Goal: Obtain resource: Download file/media

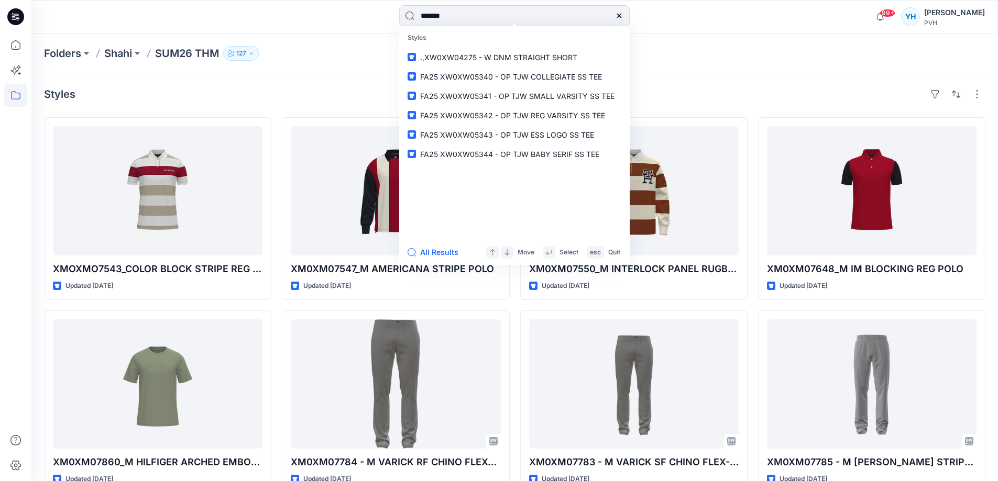
type input "*******"
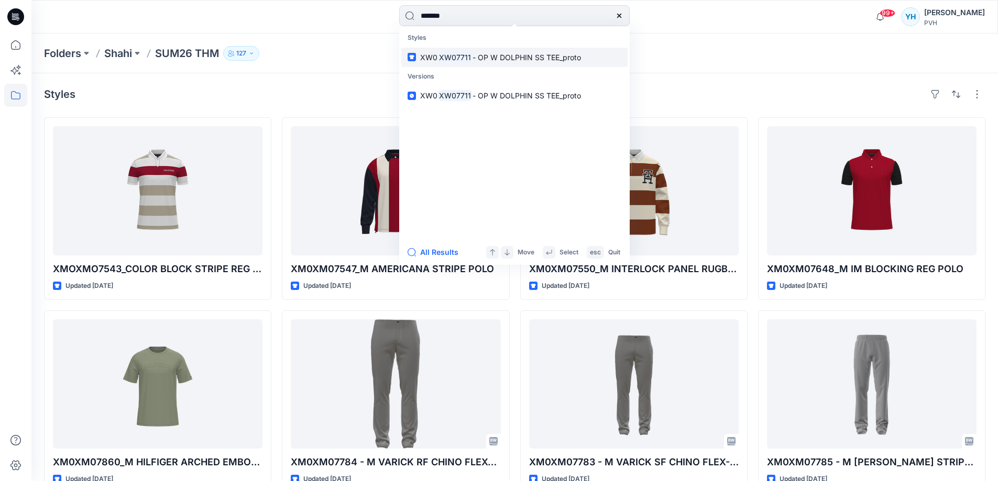
click at [500, 61] on span "- OP W DOLPHIN SS TEE_proto" at bounding box center [527, 57] width 108 height 9
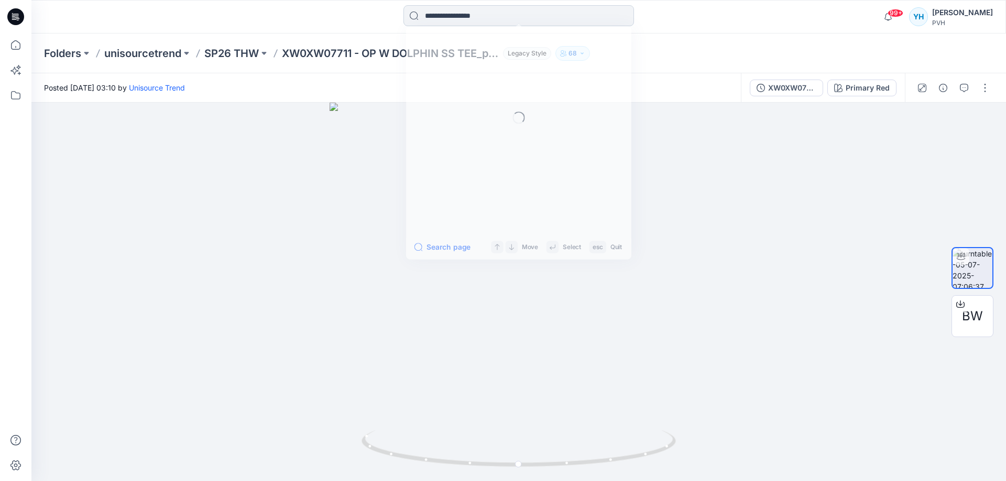
click at [475, 18] on input at bounding box center [518, 15] width 230 height 21
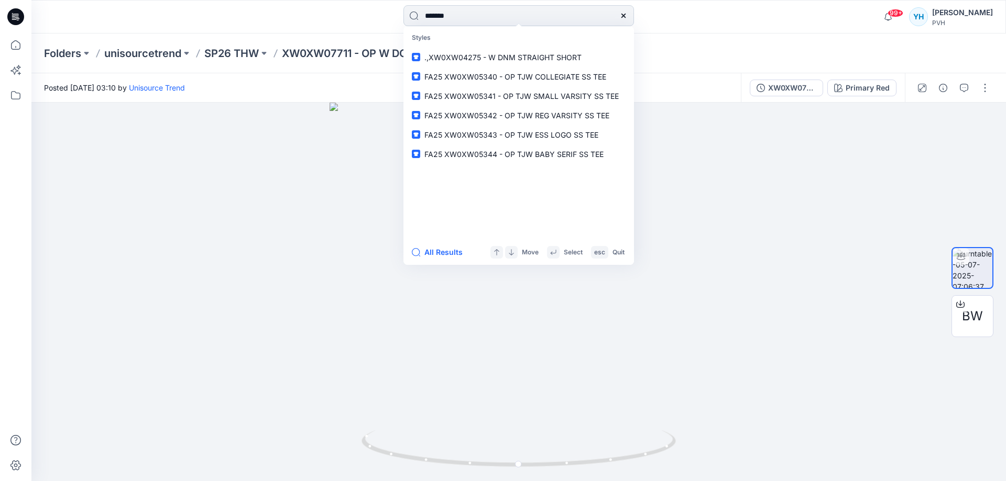
type input "*******"
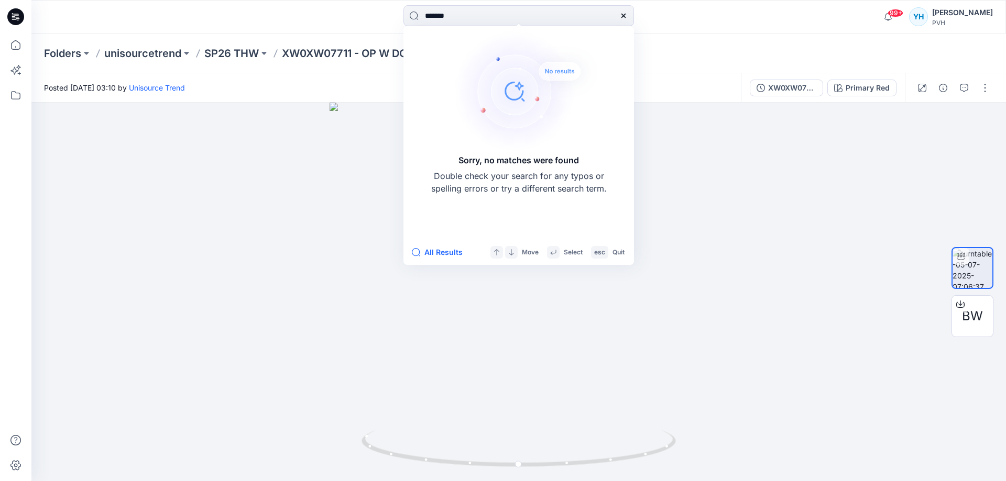
click at [710, 71] on div "Folders unisourcetrend SP26 THW XW0XW07711 - OP W DOLPHIN SS TEE_proto Legacy S…" at bounding box center [518, 54] width 974 height 40
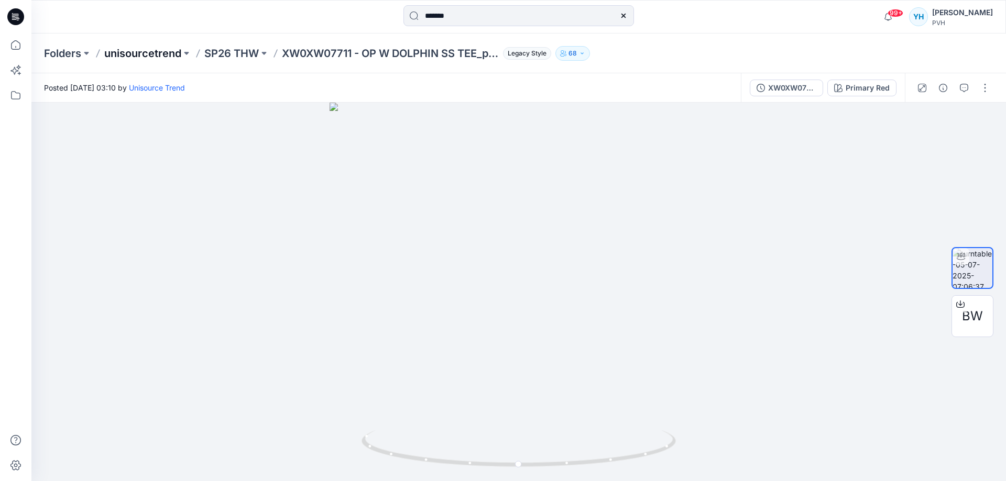
click at [168, 57] on p "unisourcetrend" at bounding box center [142, 53] width 77 height 15
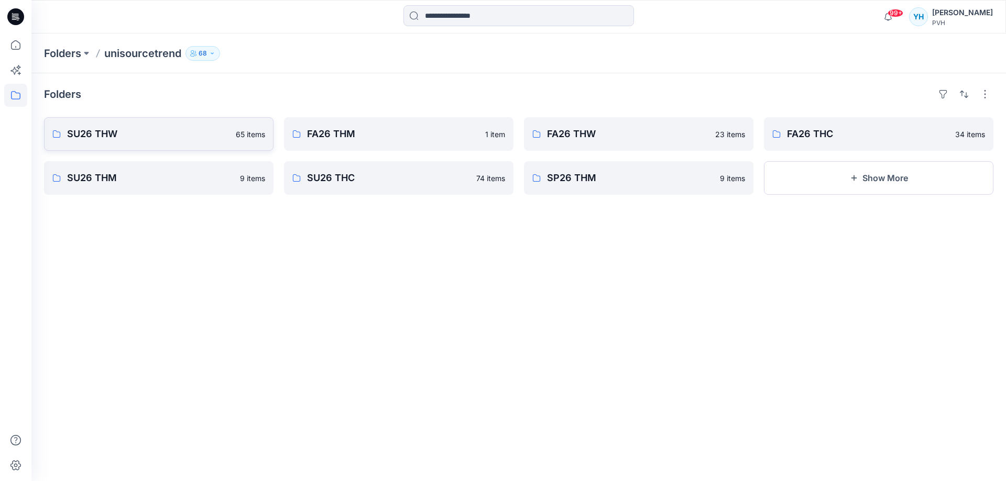
click at [180, 130] on p "SU26 THW" at bounding box center [148, 134] width 162 height 15
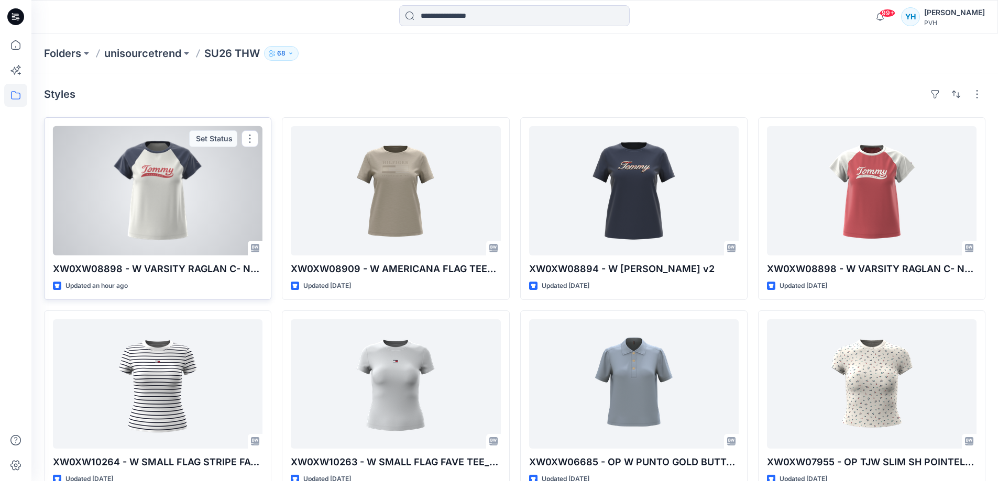
click at [206, 188] on div at bounding box center [158, 190] width 210 height 129
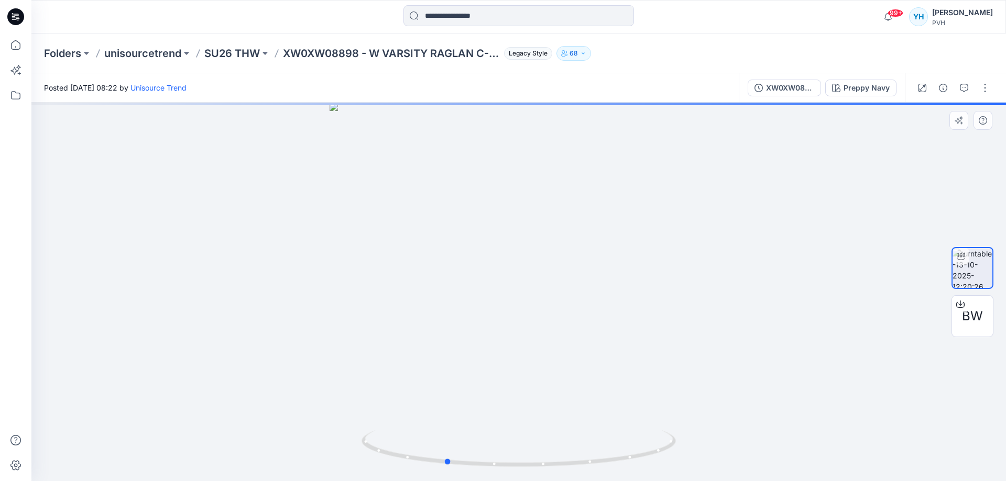
drag, startPoint x: 690, startPoint y: 289, endPoint x: 617, endPoint y: 294, distance: 73.5
click at [617, 294] on div at bounding box center [518, 292] width 974 height 379
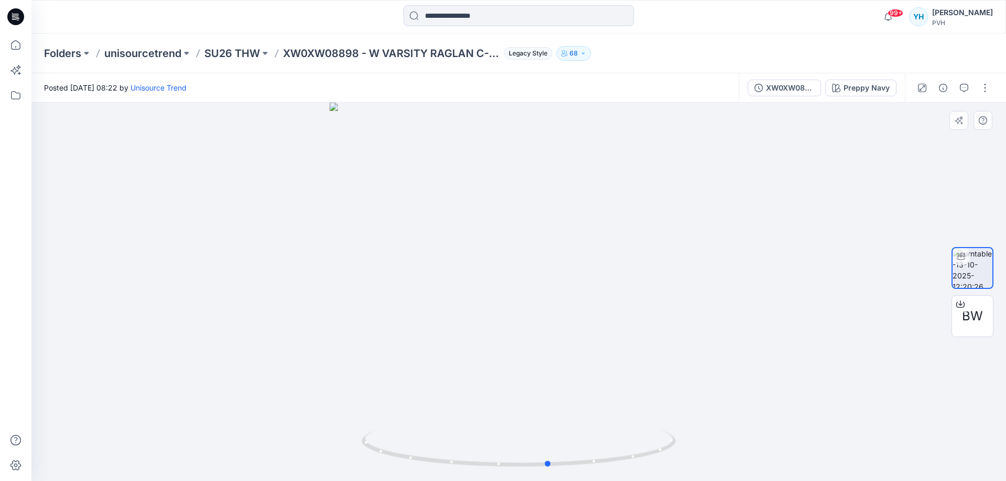
drag, startPoint x: 392, startPoint y: 312, endPoint x: 496, endPoint y: 319, distance: 103.9
click at [496, 319] on div at bounding box center [518, 292] width 974 height 379
click at [964, 310] on div at bounding box center [960, 304] width 17 height 17
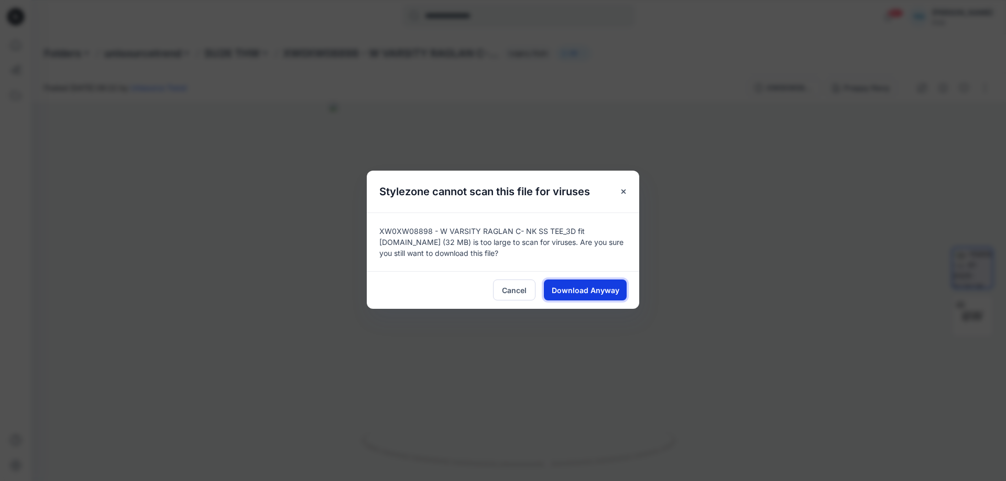
click at [578, 294] on span "Download Anyway" at bounding box center [586, 290] width 68 height 11
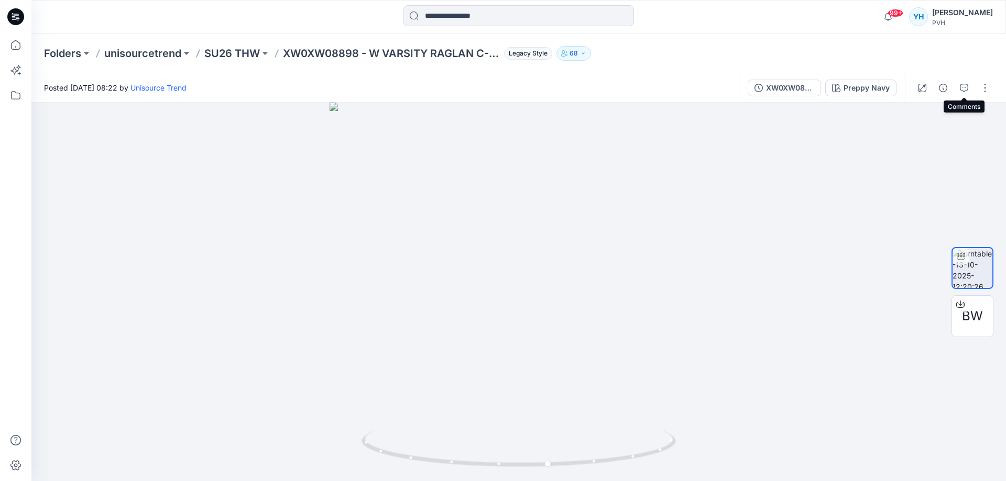
click at [961, 86] on icon "button" at bounding box center [964, 88] width 8 height 8
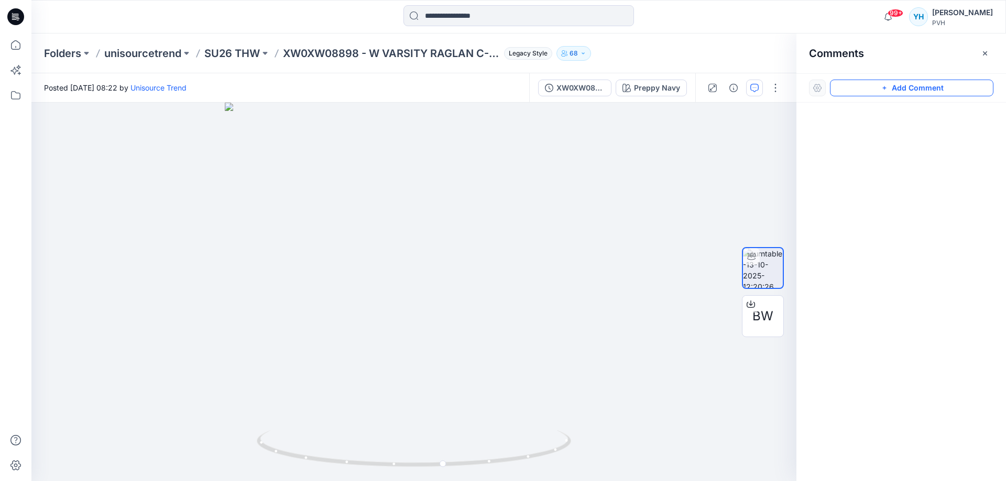
click at [875, 86] on button "Add Comment" at bounding box center [911, 88] width 163 height 17
click at [539, 158] on div "1" at bounding box center [413, 292] width 765 height 379
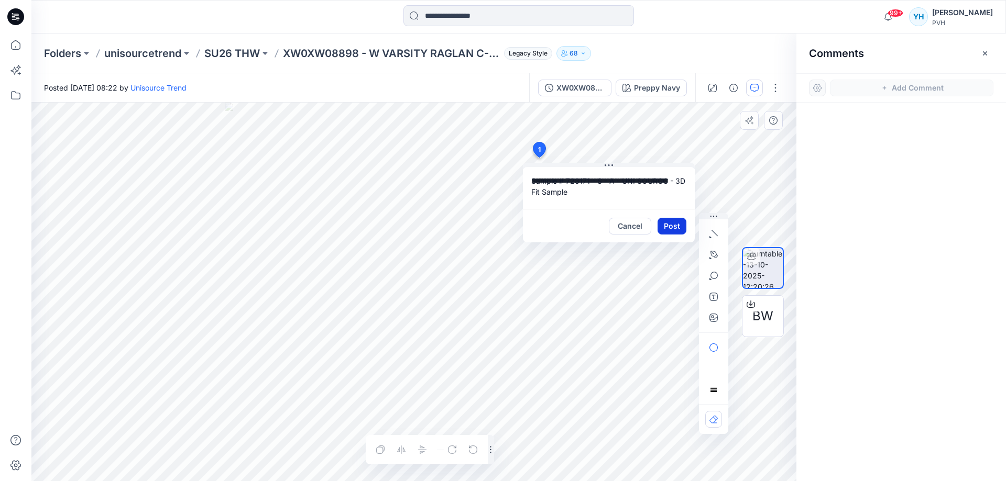
type textarea "**********"
click at [665, 224] on button "Post" at bounding box center [671, 226] width 29 height 17
